Goal: Navigation & Orientation: Go to known website

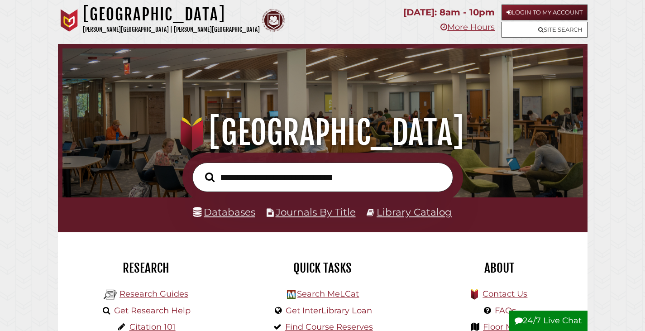
scroll to position [172, 516]
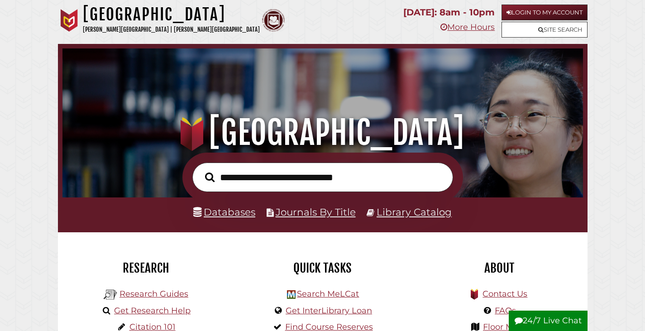
scroll to position [172, 516]
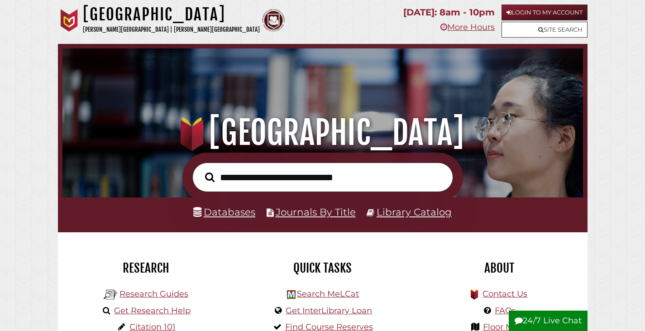
scroll to position [172, 516]
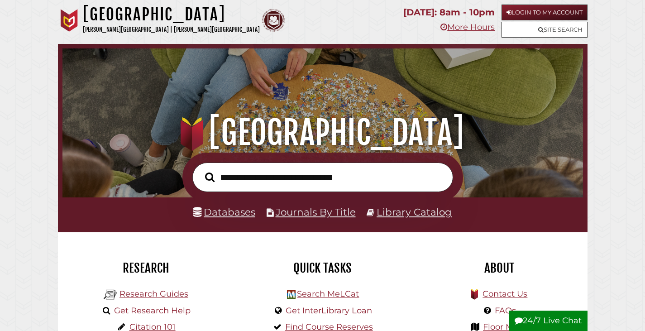
scroll to position [172, 516]
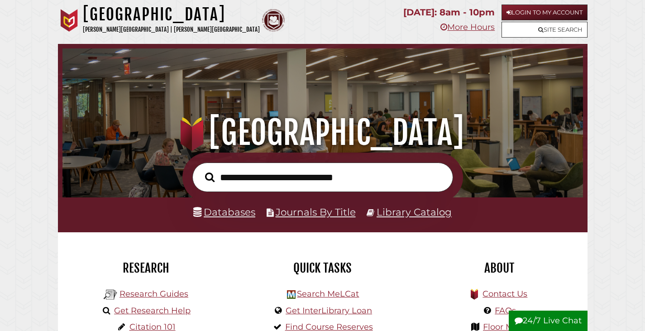
scroll to position [172, 516]
